Goal: Task Accomplishment & Management: Manage account settings

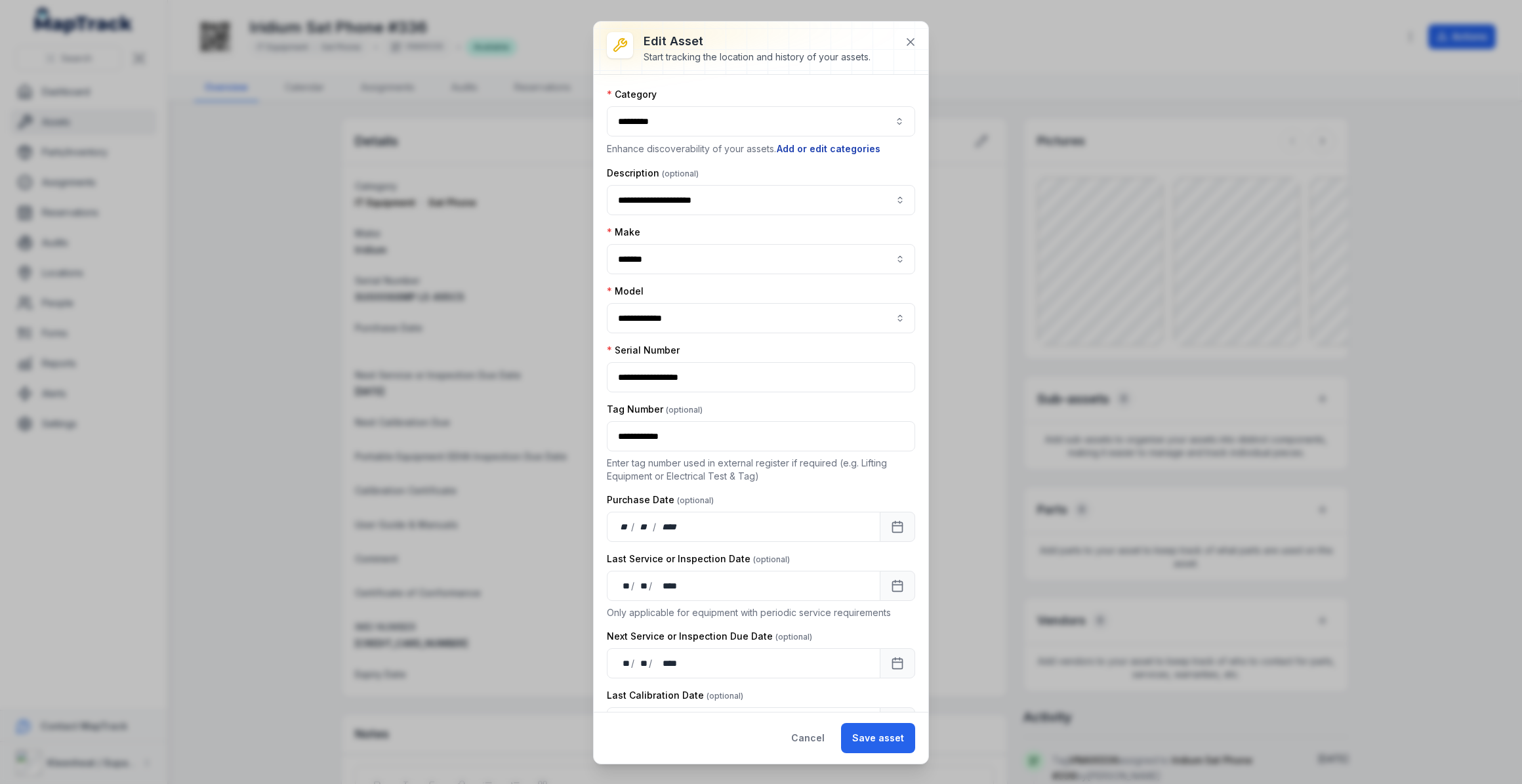
click at [848, 148] on button "Add or edit categories" at bounding box center [829, 148] width 105 height 14
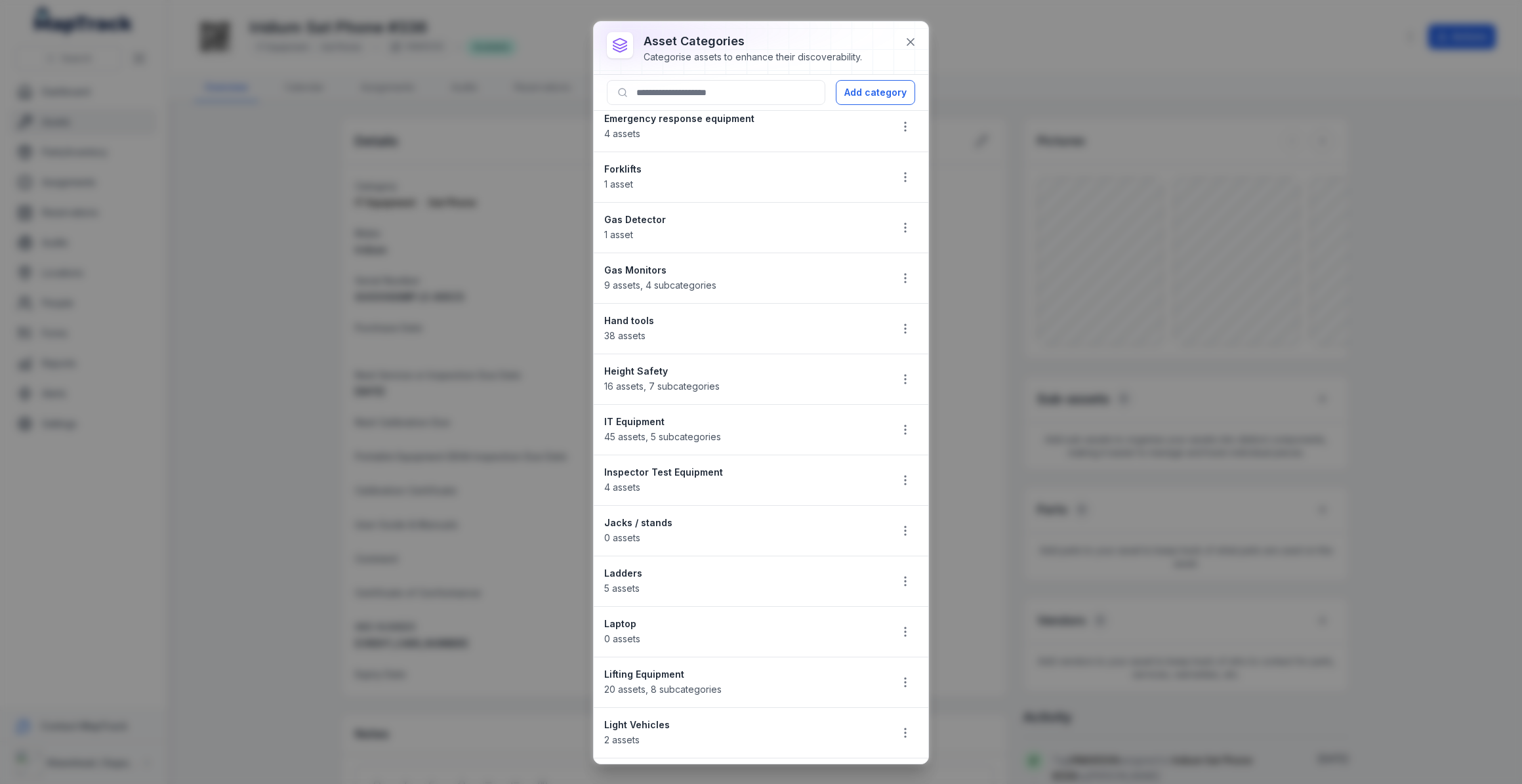
scroll to position [417, 0]
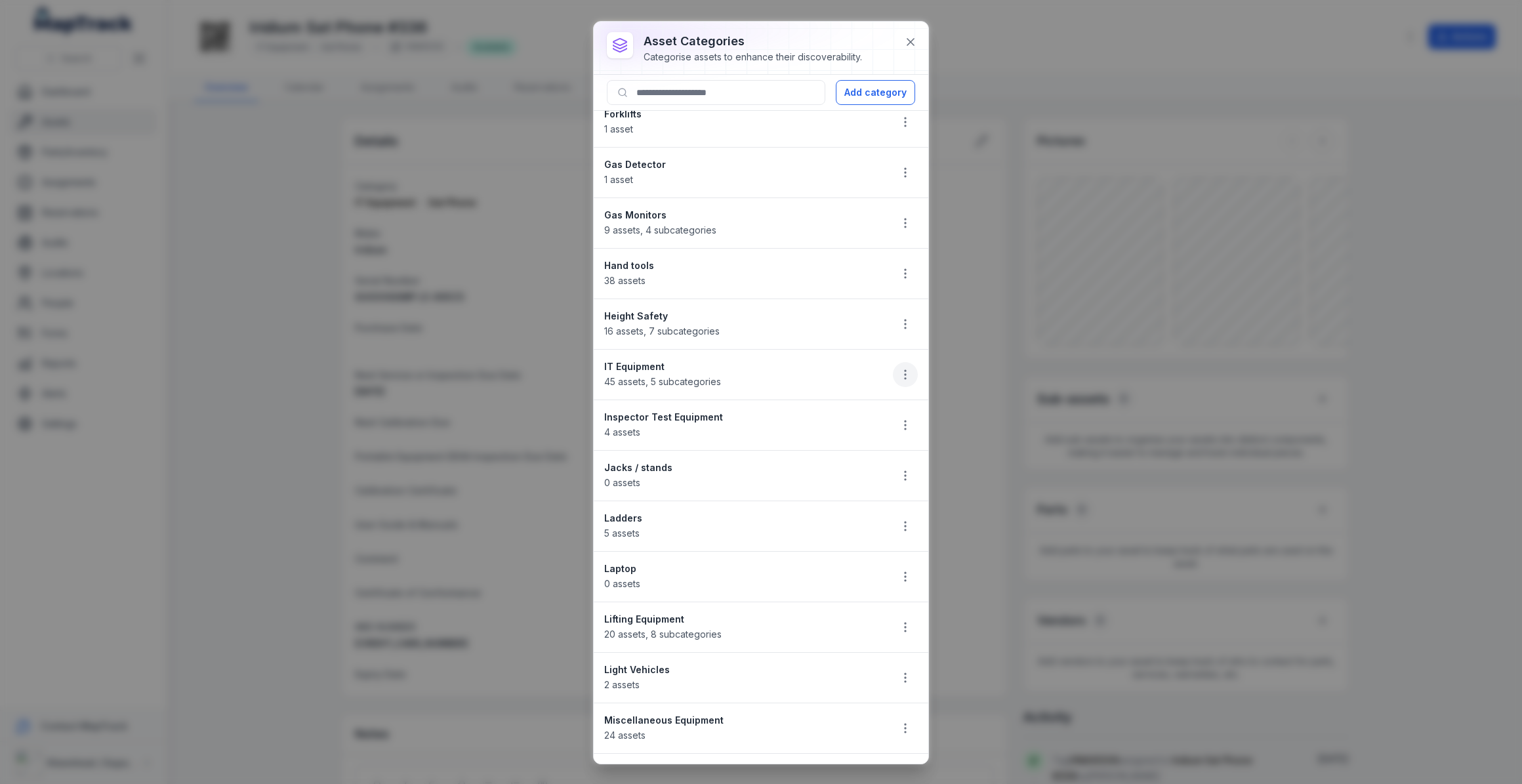
click at [900, 371] on icon "button" at bounding box center [905, 374] width 13 height 13
click at [814, 406] on div "Edit" at bounding box center [829, 407] width 147 height 24
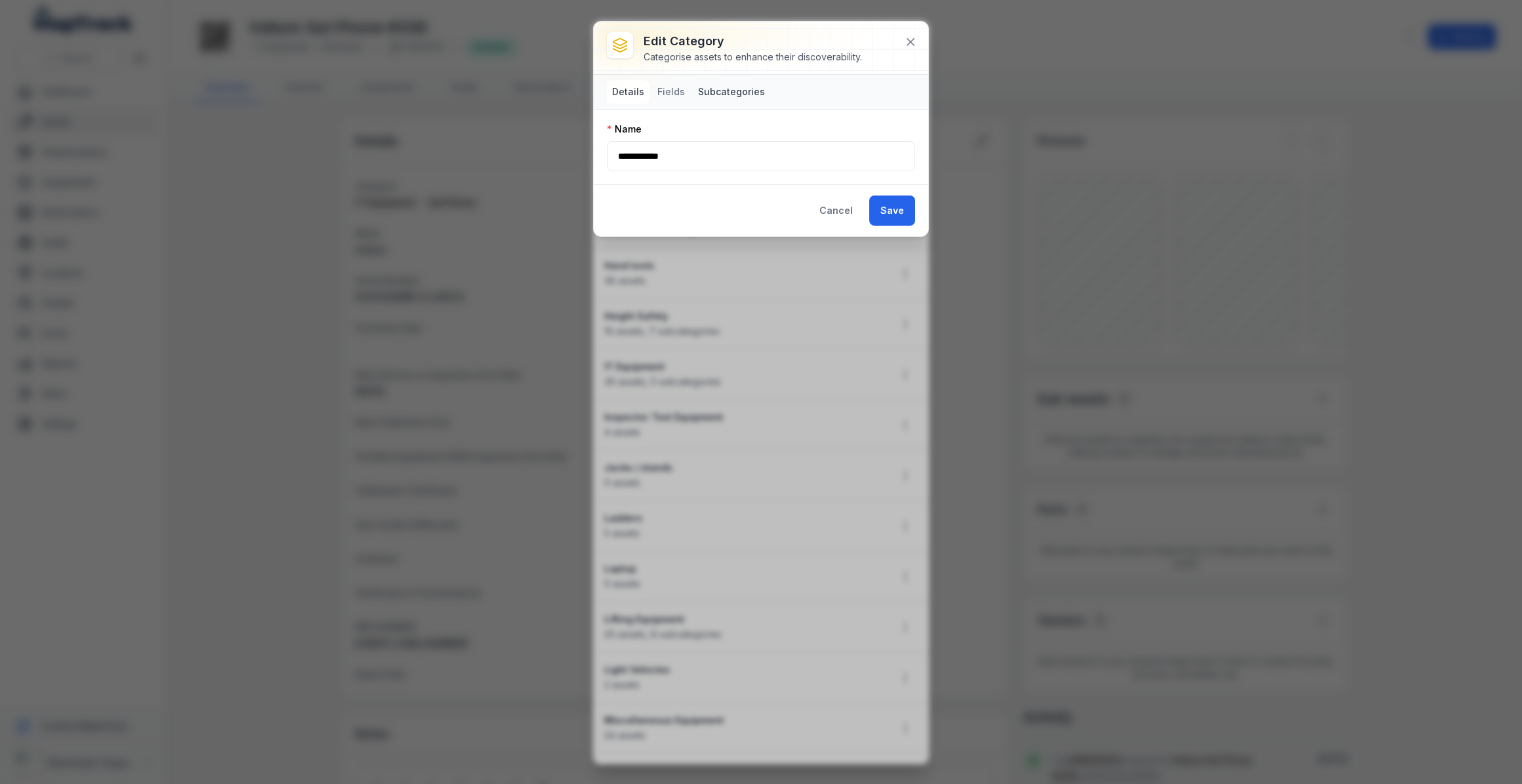
click at [714, 92] on button "Subcategories" at bounding box center [731, 92] width 77 height 24
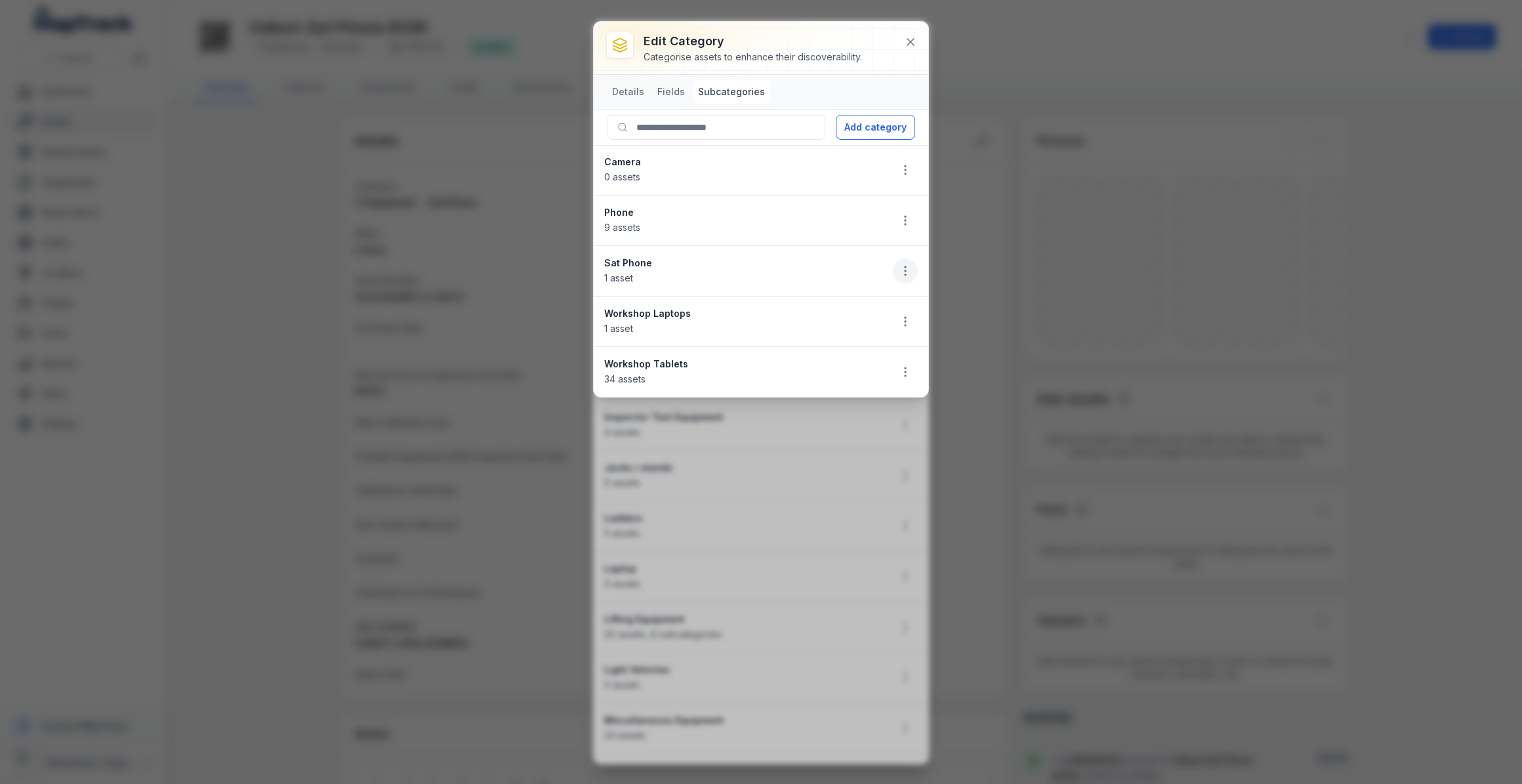
click at [905, 272] on icon "button" at bounding box center [905, 270] width 13 height 13
click at [814, 305] on div "Edit" at bounding box center [839, 305] width 147 height 24
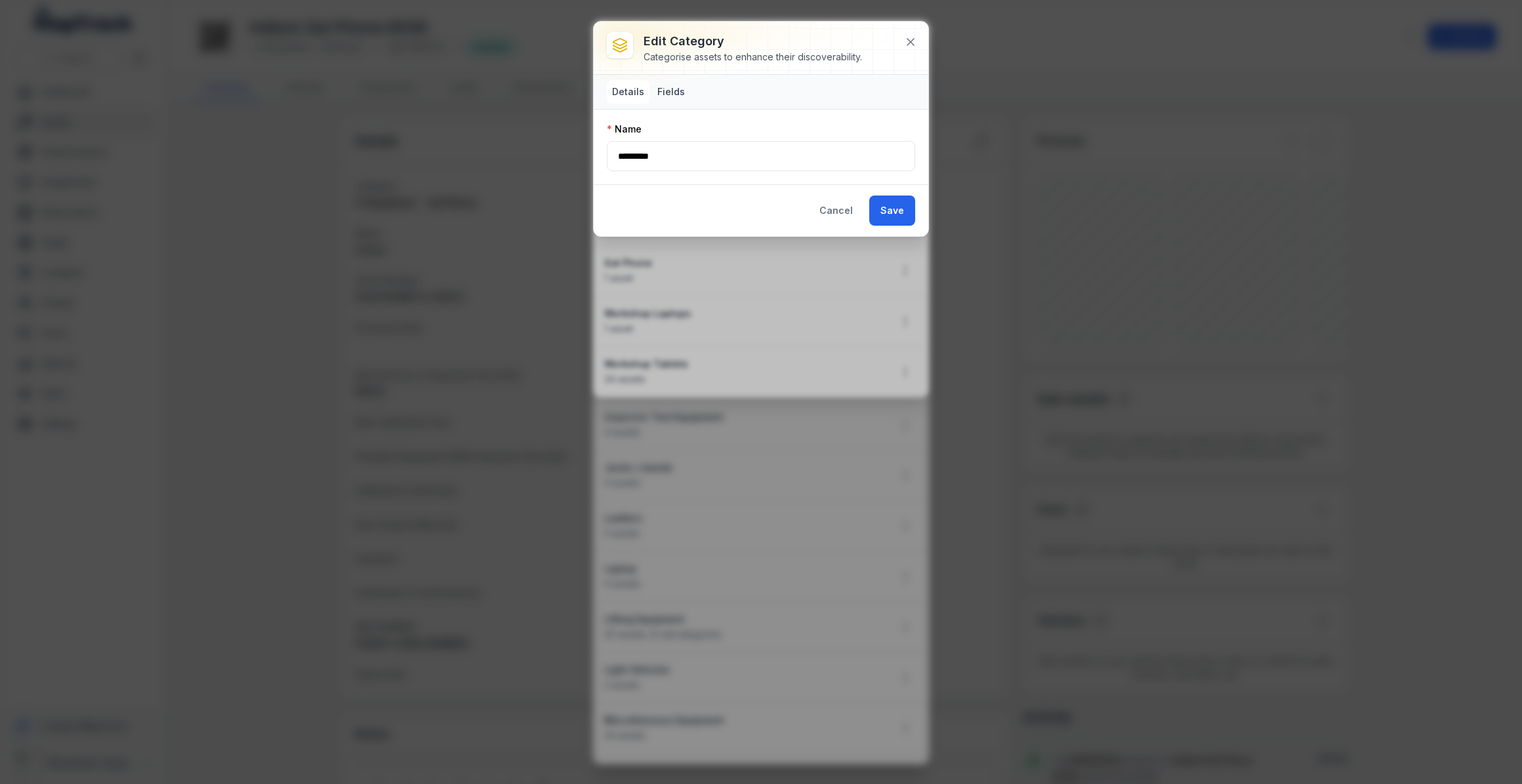
click at [674, 89] on button "Fields" at bounding box center [672, 92] width 38 height 24
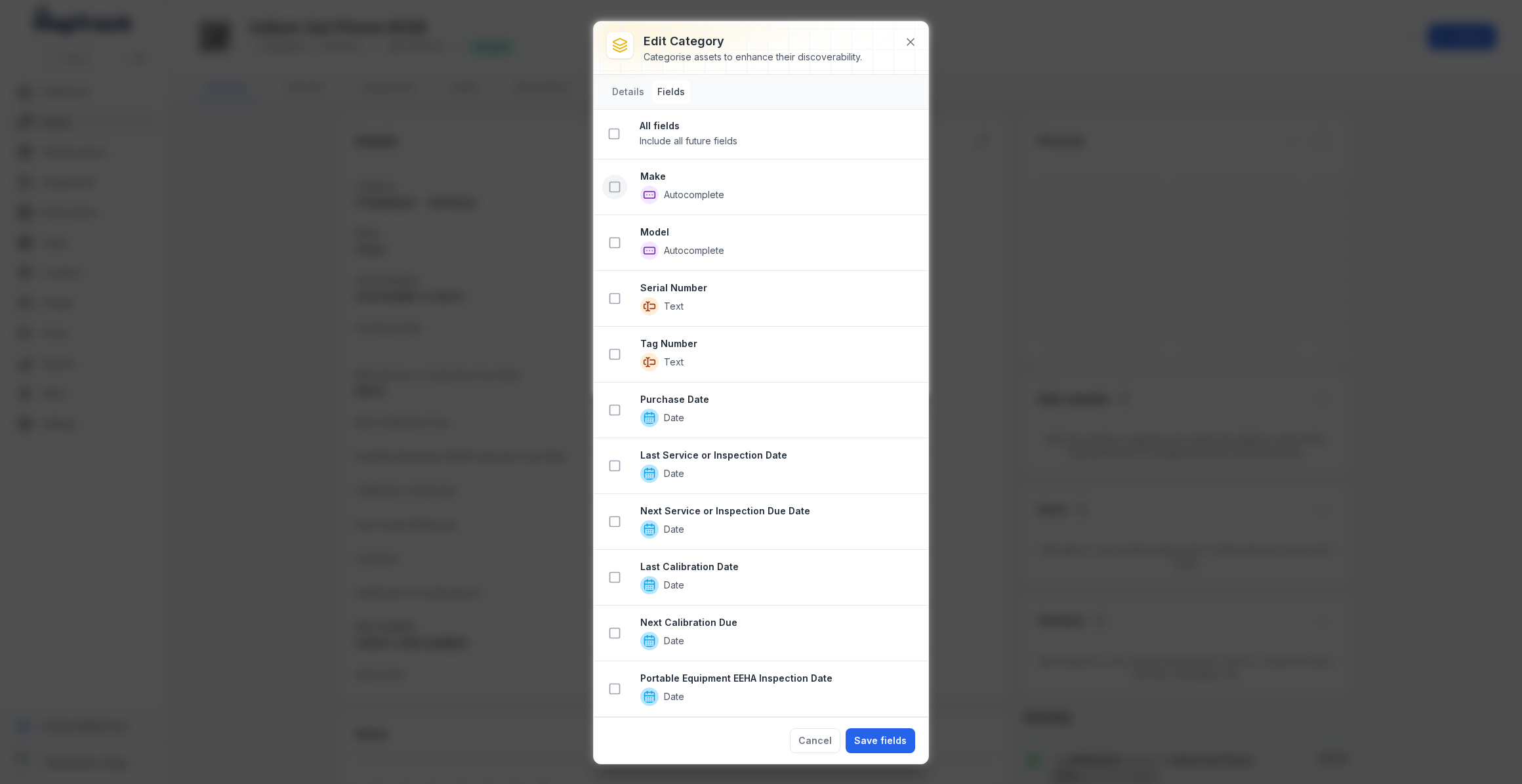
click at [620, 187] on rect at bounding box center [615, 187] width 10 height 10
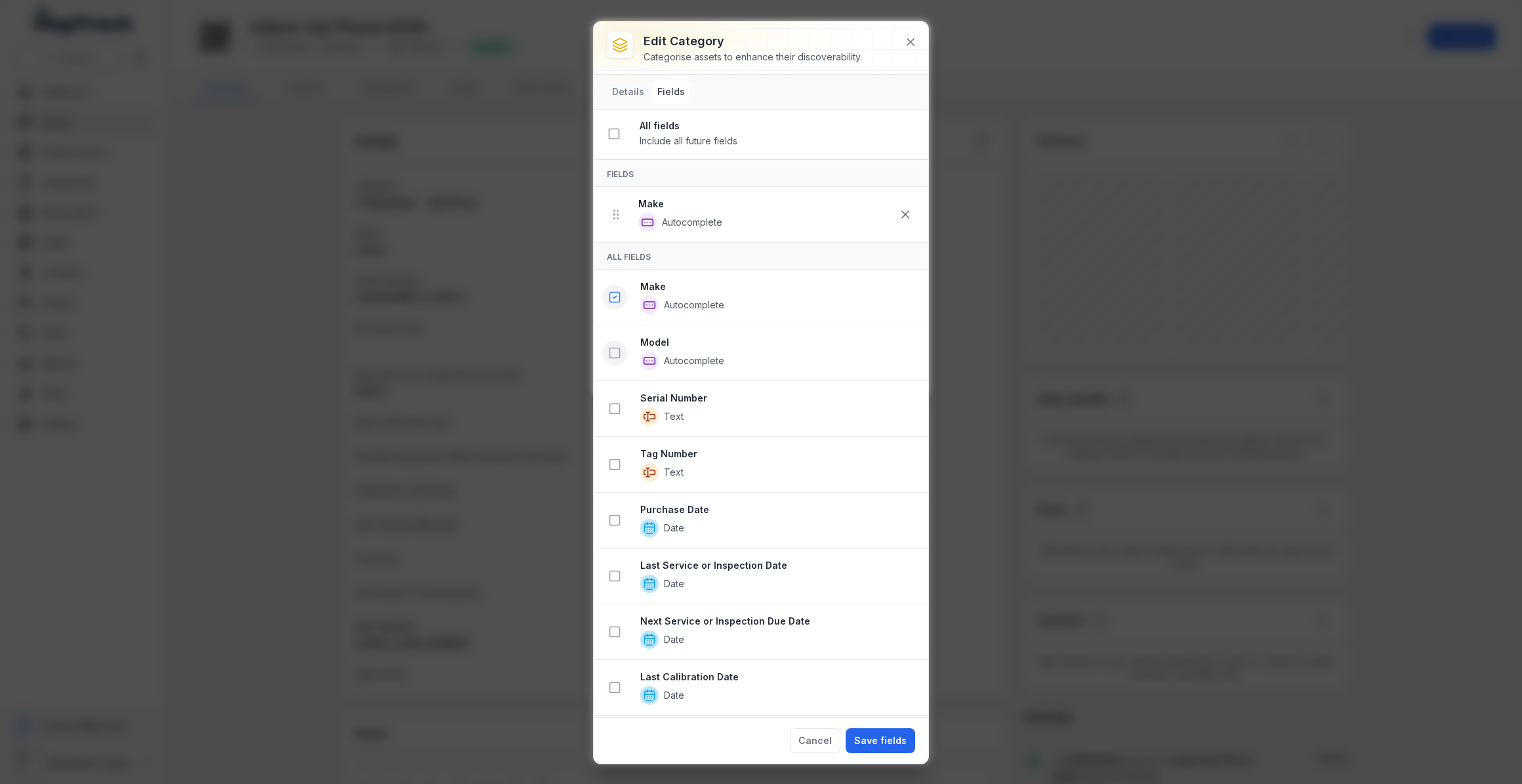
click at [614, 354] on icon at bounding box center [614, 352] width 13 height 13
click at [618, 461] on icon at bounding box center [614, 464] width 13 height 13
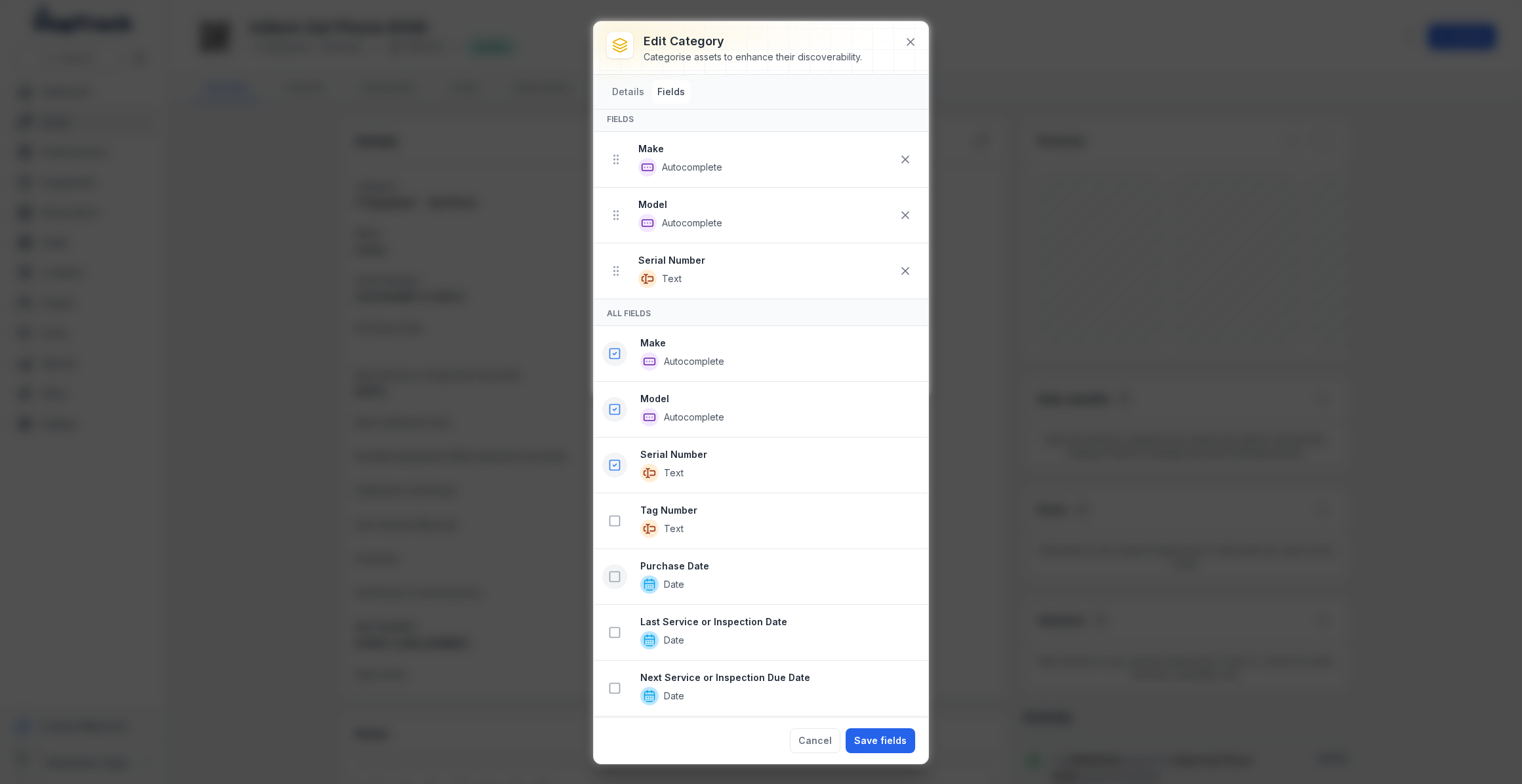
scroll to position [59, 0]
click at [616, 627] on icon at bounding box center [614, 628] width 13 height 13
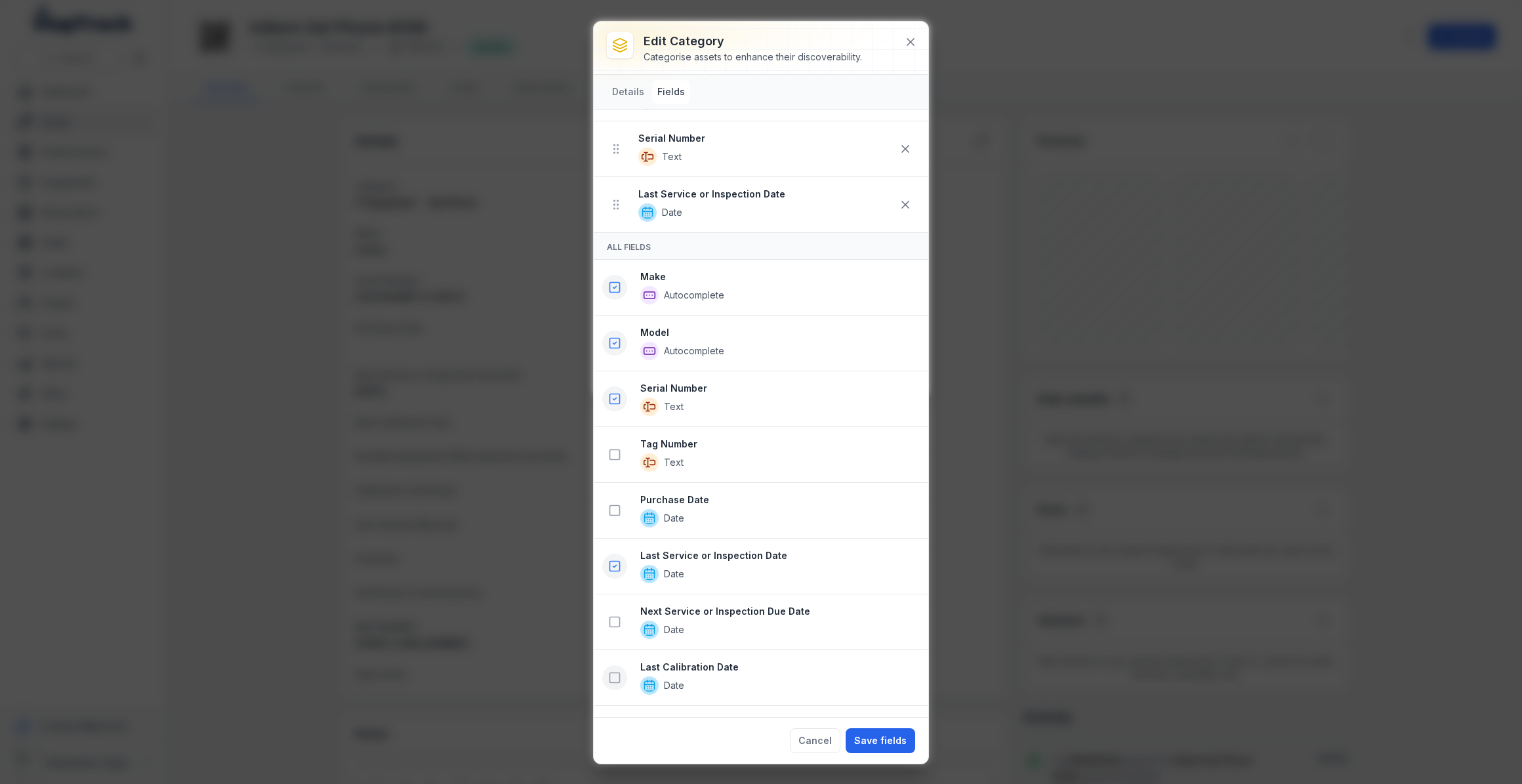
scroll to position [178, 0]
click at [615, 622] on icon at bounding box center [614, 620] width 13 height 13
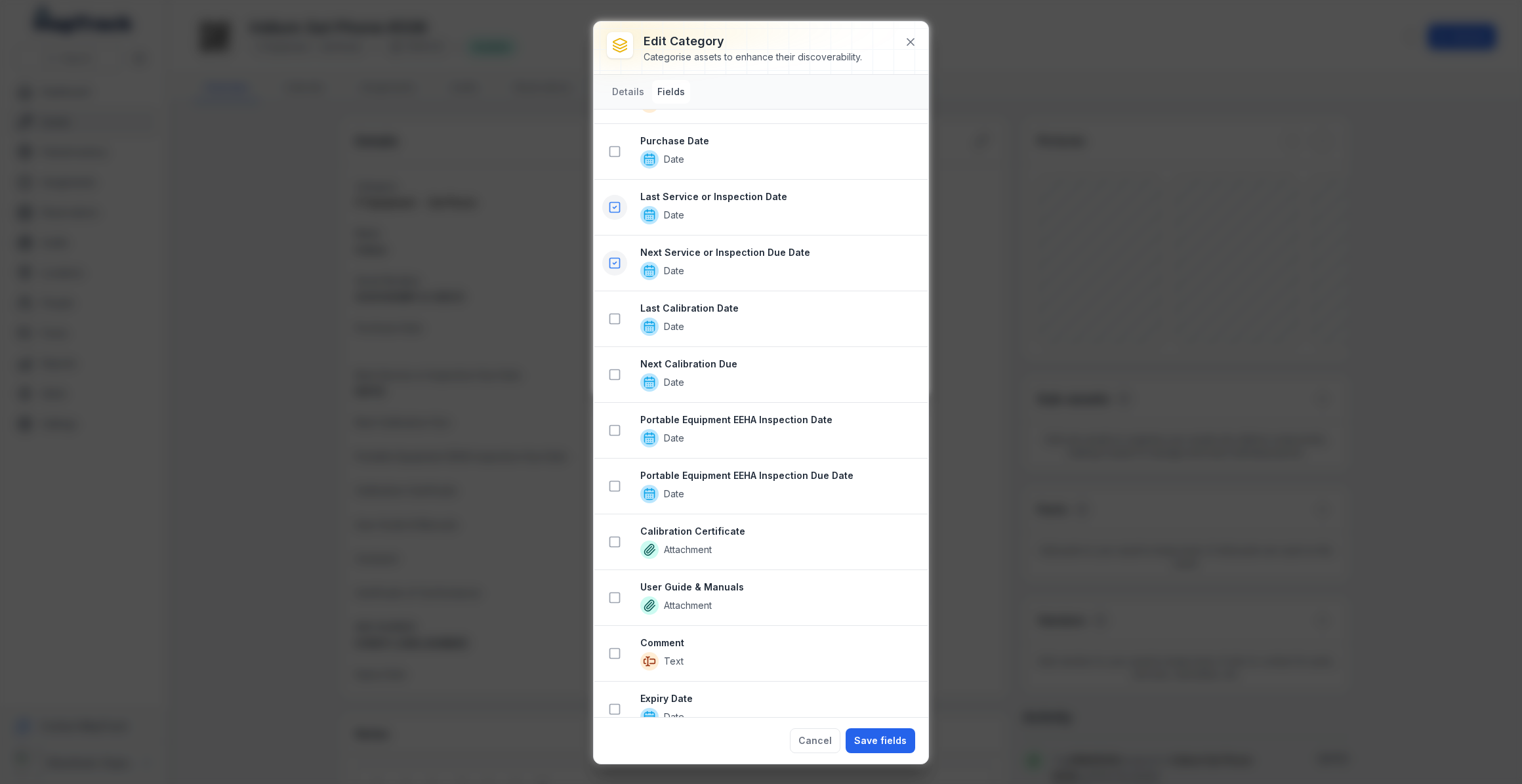
scroll to position [652, 0]
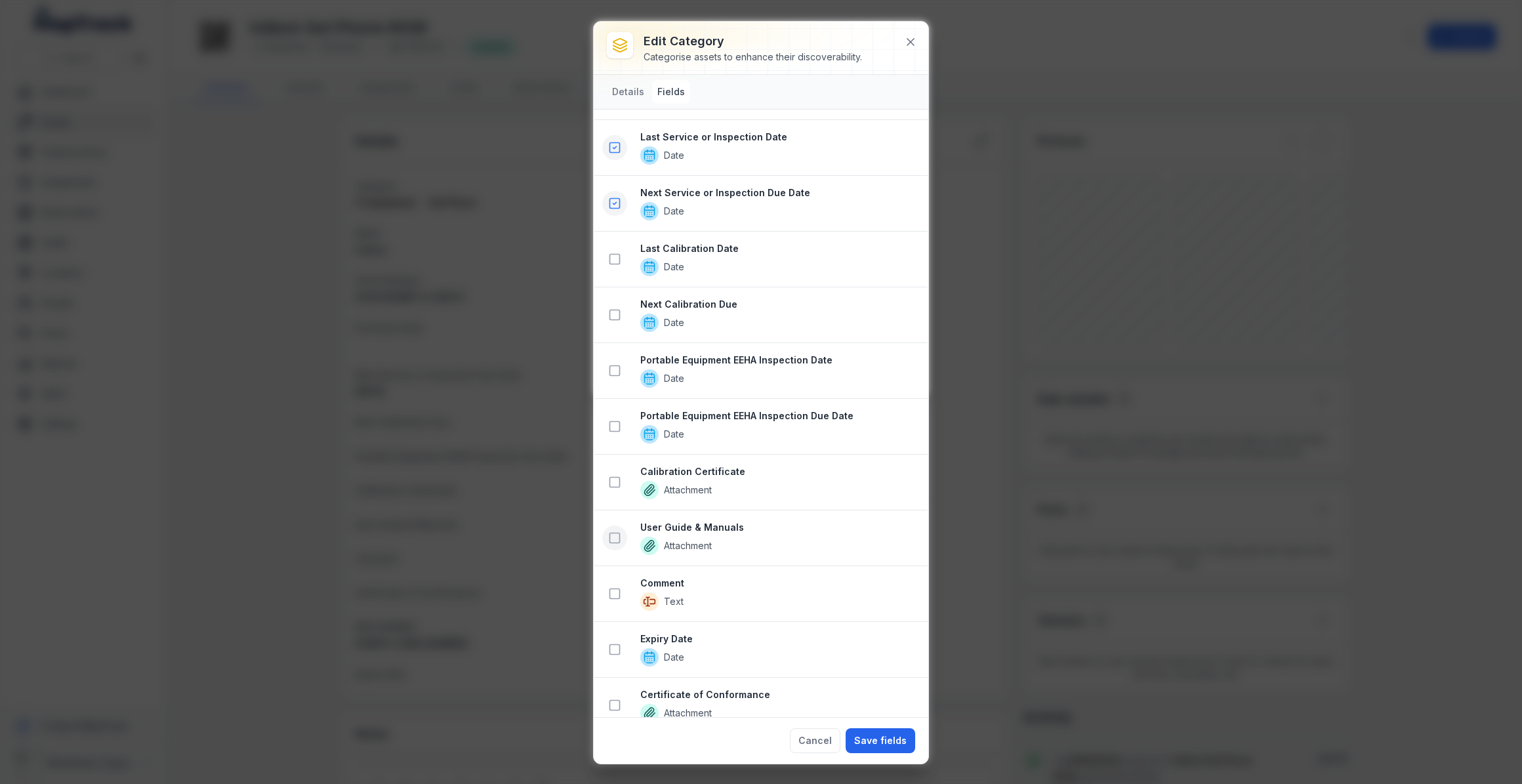
click at [616, 539] on icon at bounding box center [614, 537] width 13 height 13
click at [615, 594] on icon at bounding box center [614, 593] width 13 height 13
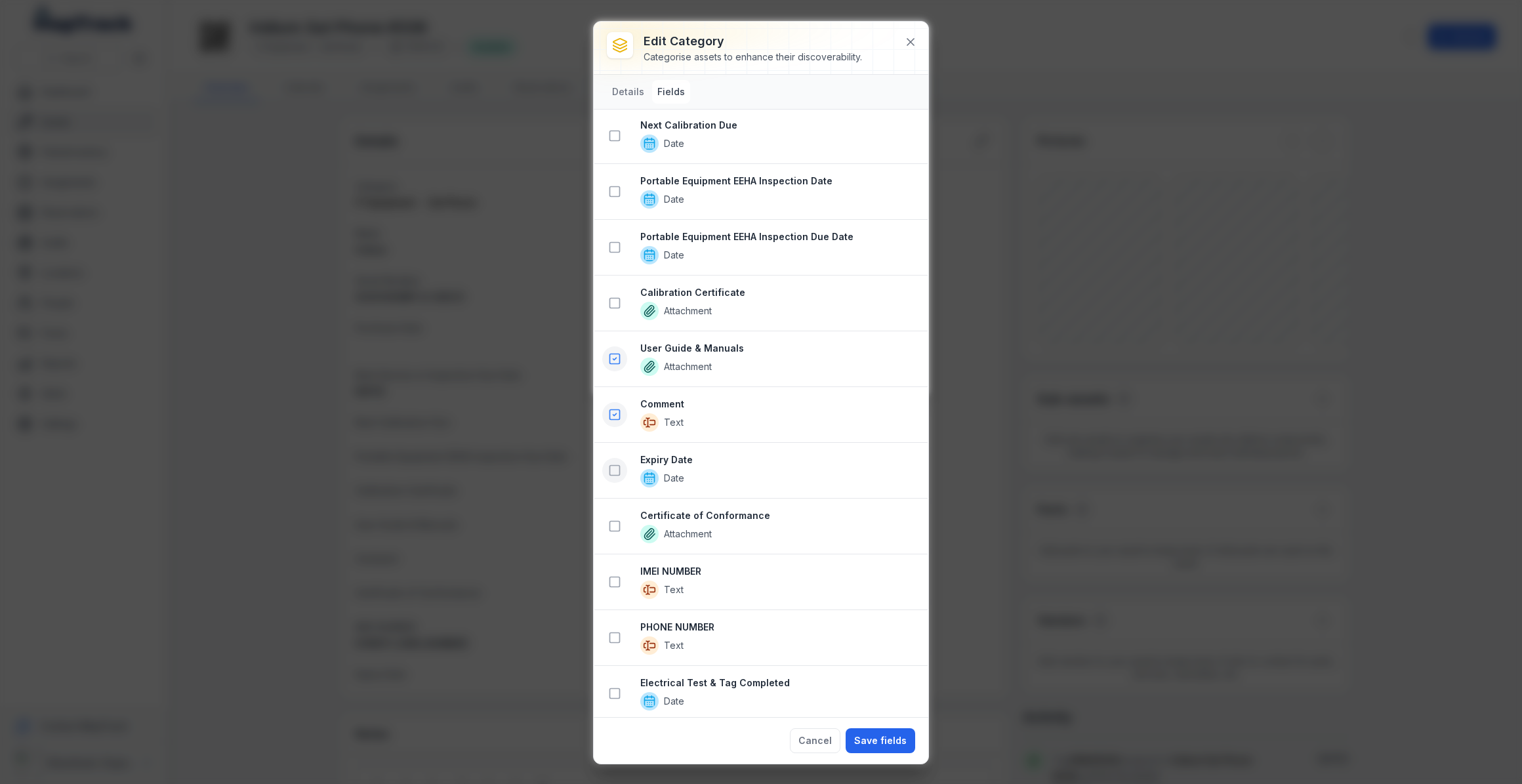
scroll to position [942, 0]
click at [611, 578] on icon at bounding box center [614, 580] width 13 height 13
click at [617, 631] on icon at bounding box center [614, 637] width 13 height 13
click at [870, 740] on button "Save fields" at bounding box center [881, 740] width 70 height 25
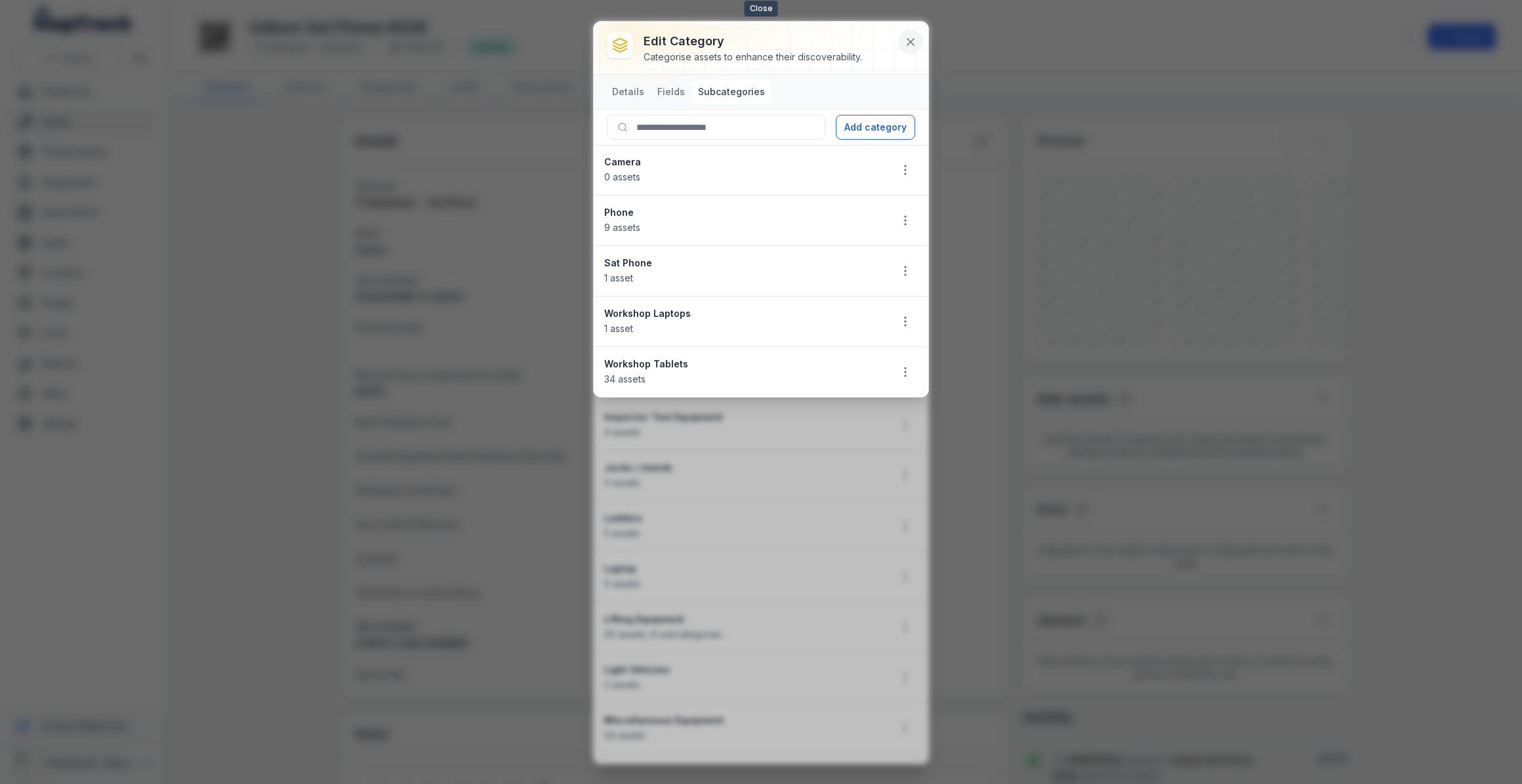
click at [913, 39] on icon at bounding box center [911, 42] width 7 height 7
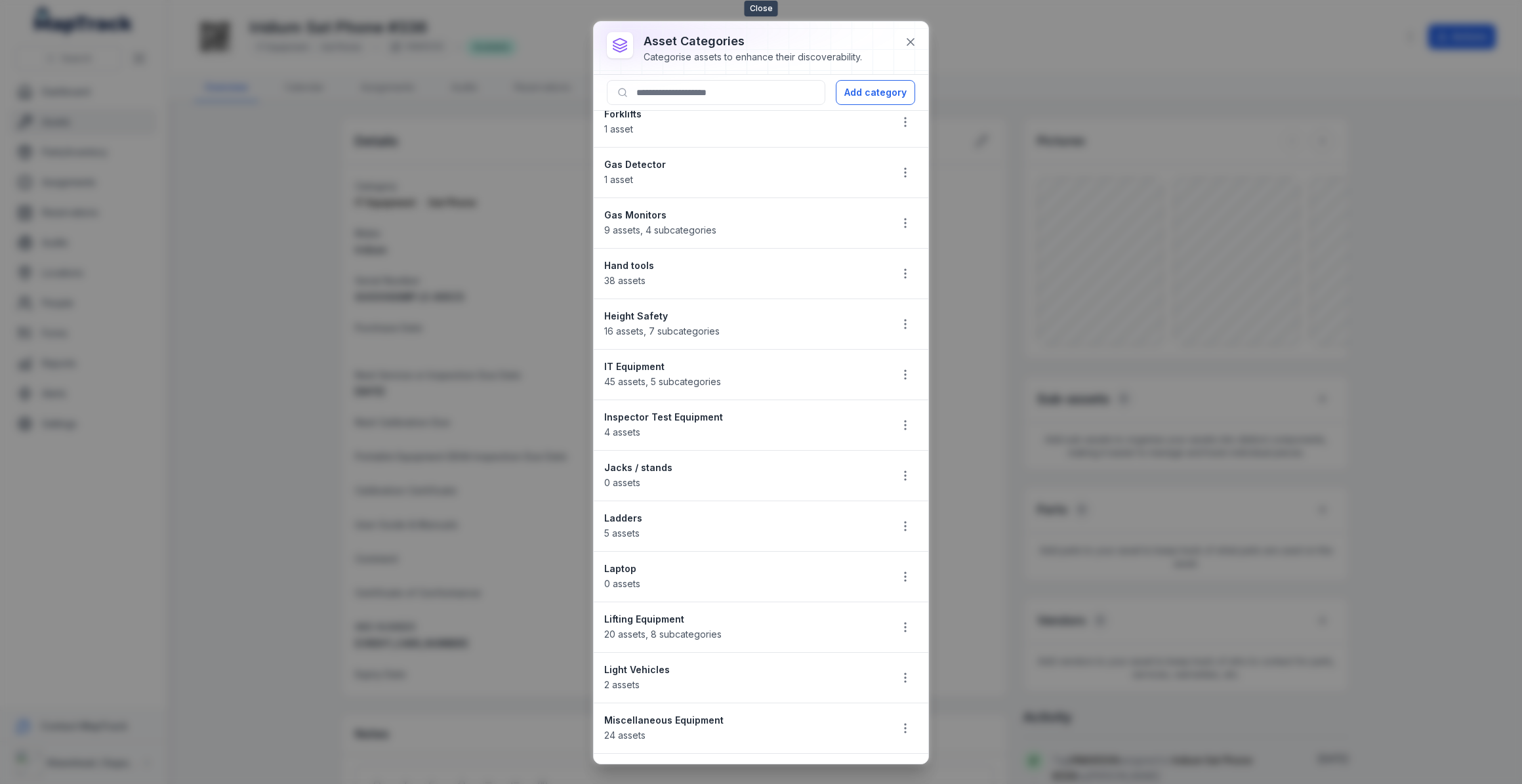
click at [913, 39] on icon at bounding box center [911, 42] width 7 height 7
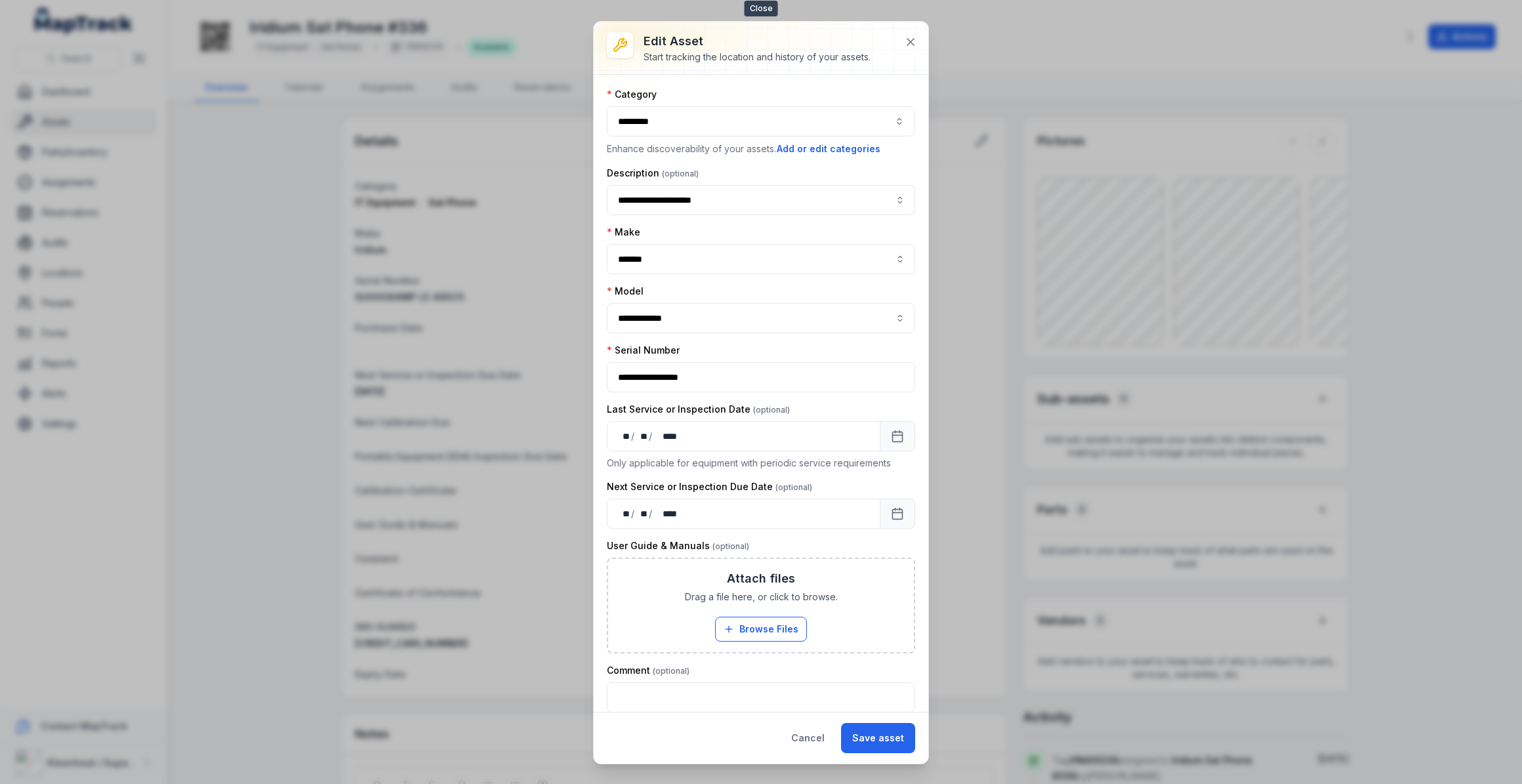
click at [913, 39] on icon at bounding box center [911, 42] width 7 height 7
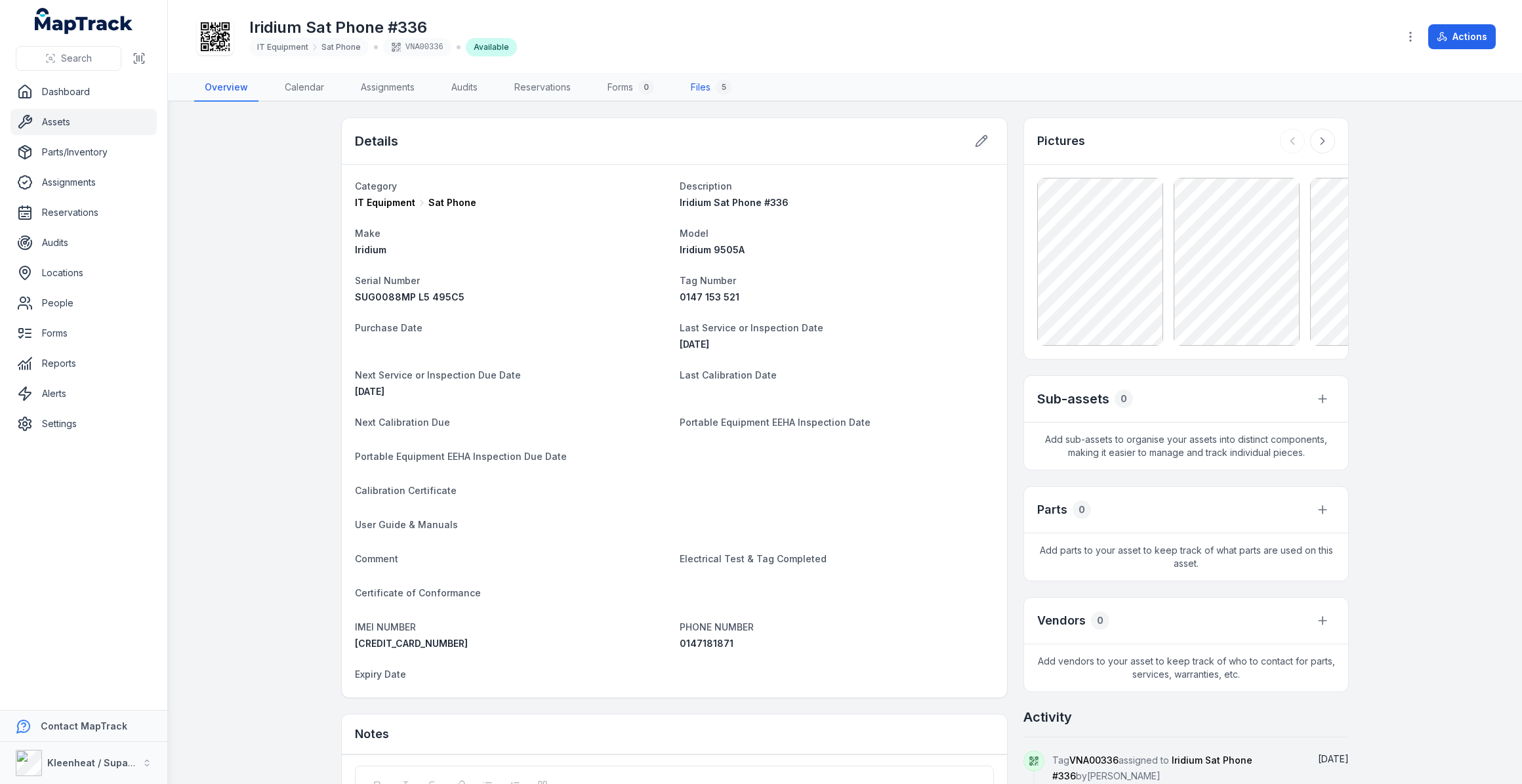
click at [708, 85] on link "Files 5" at bounding box center [711, 88] width 61 height 27
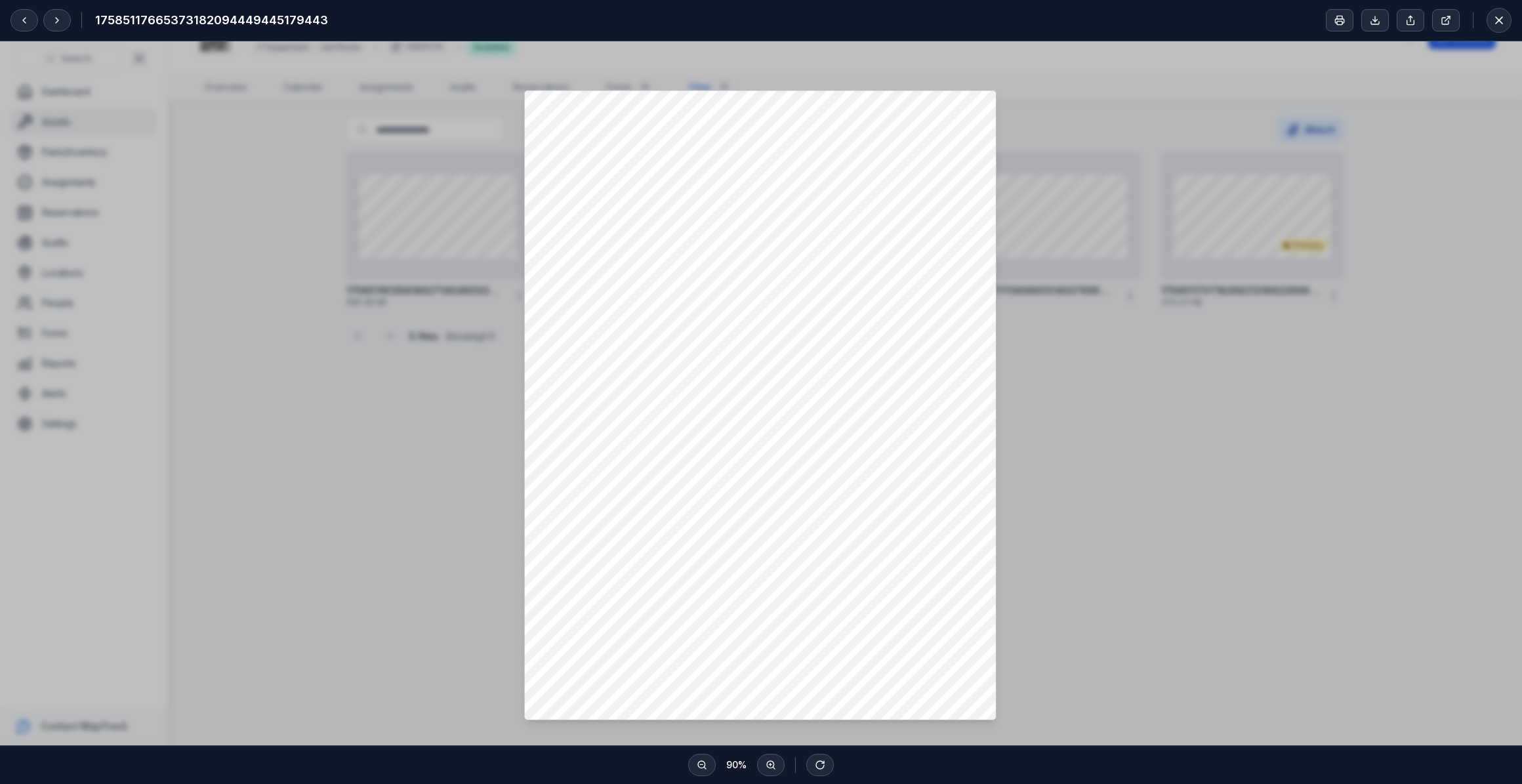
click at [1109, 480] on div at bounding box center [761, 402] width 1522 height 721
drag, startPoint x: 449, startPoint y: 443, endPoint x: 506, endPoint y: 358, distance: 102.3
click at [449, 440] on div at bounding box center [761, 402] width 1522 height 721
click at [1496, 23] on icon at bounding box center [1499, 20] width 7 height 7
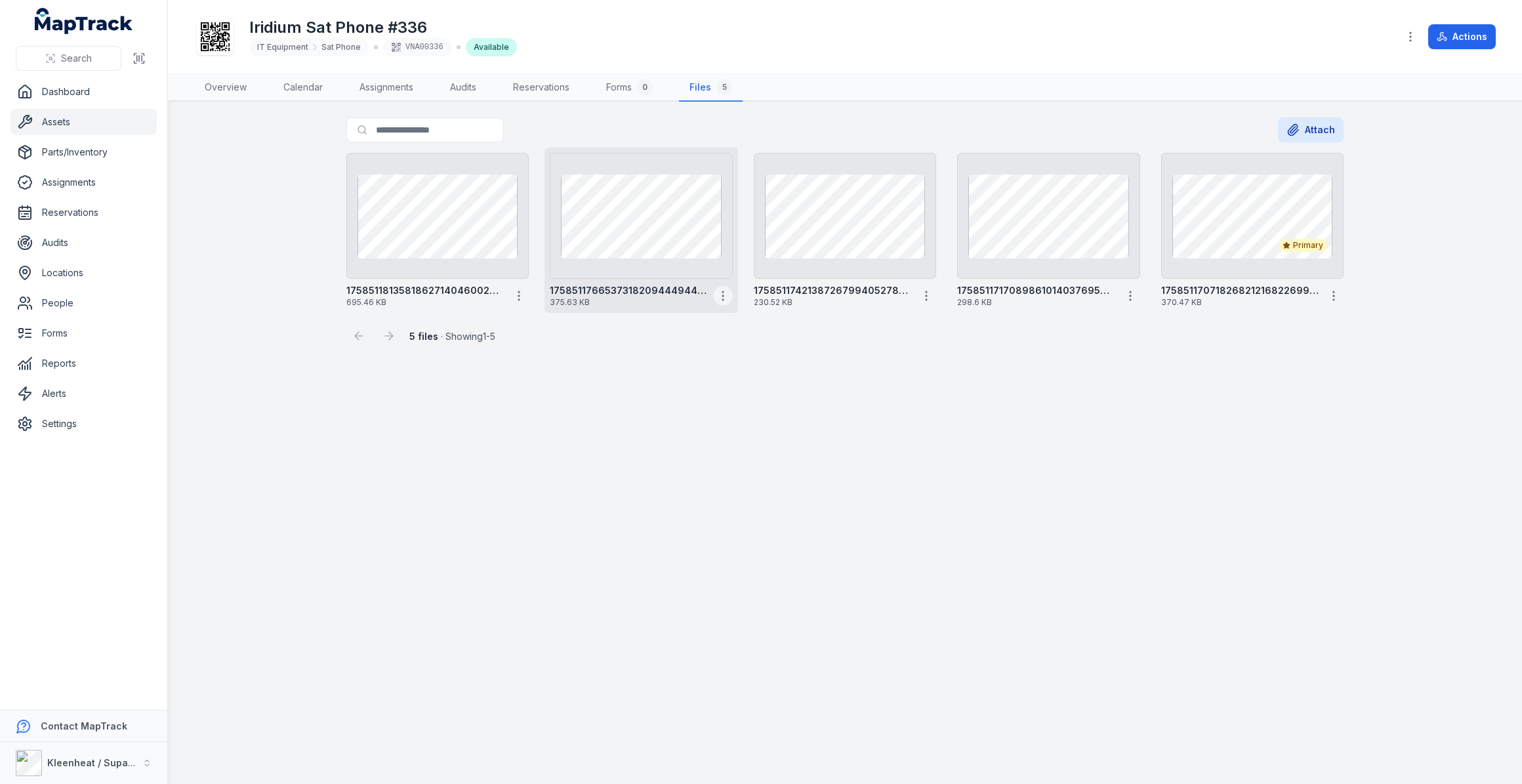
click at [725, 301] on icon "button" at bounding box center [723, 296] width 13 height 13
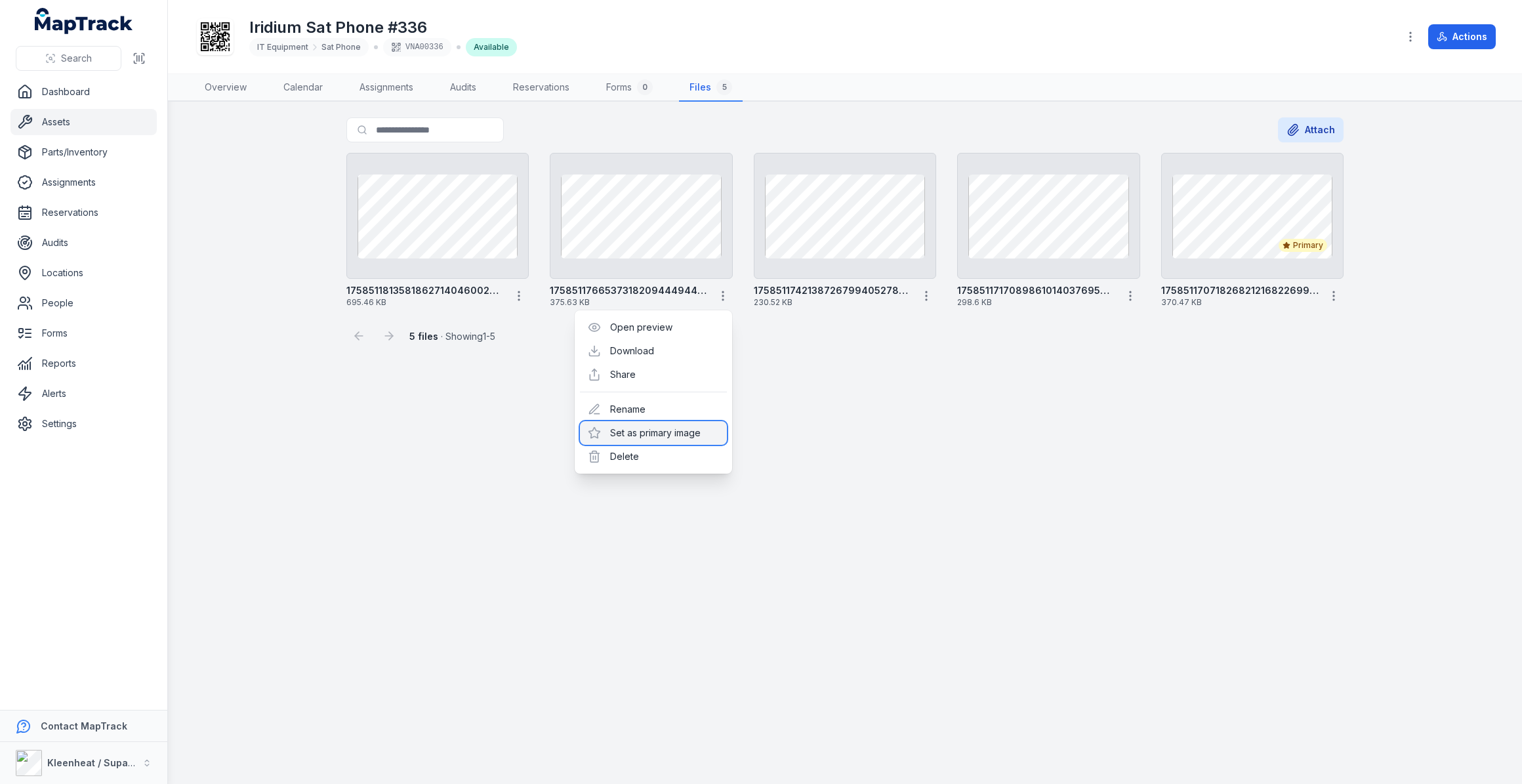
click at [674, 434] on div "Set as primary image" at bounding box center [653, 433] width 147 height 24
